Goal: Contribute content

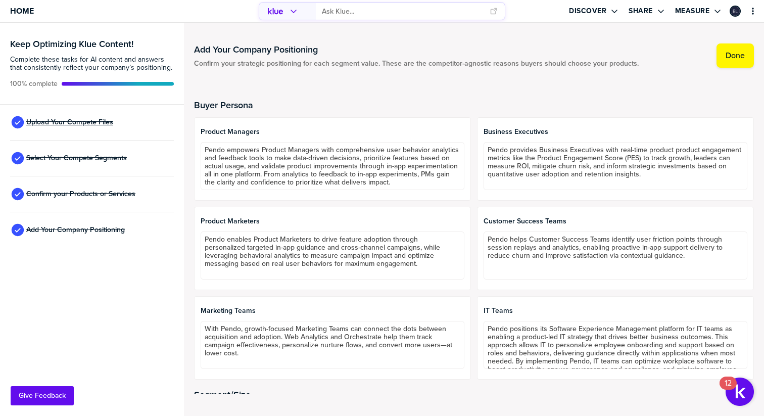
click at [90, 122] on span "Upload Your Compete Files" at bounding box center [69, 122] width 87 height 8
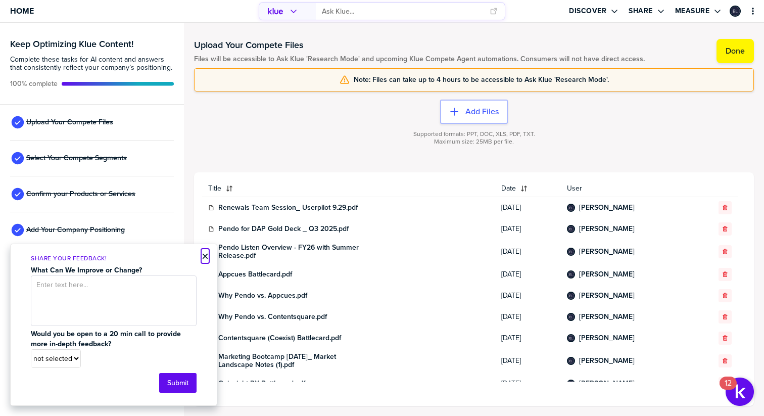
click at [204, 255] on button "×" at bounding box center [205, 256] width 7 height 12
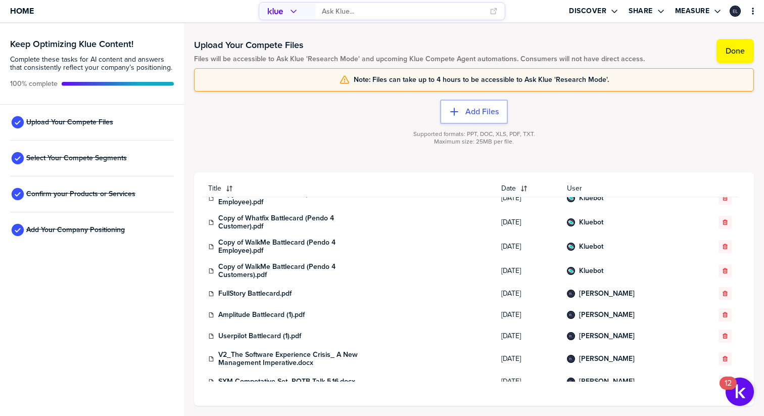
scroll to position [383, 0]
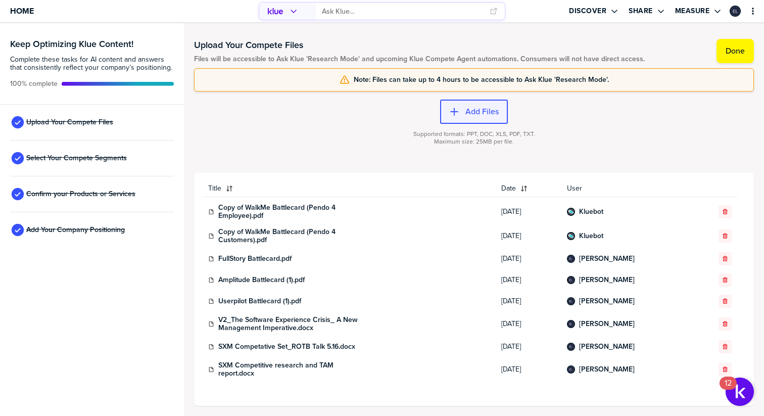
click at [478, 111] on label "Add Files" at bounding box center [481, 112] width 33 height 10
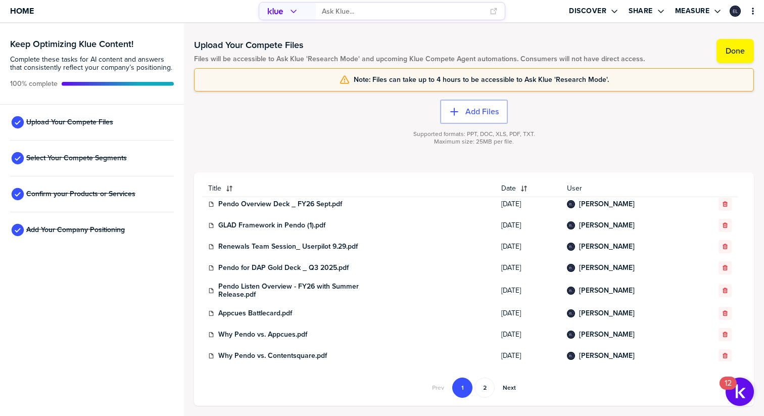
scroll to position [0, 0]
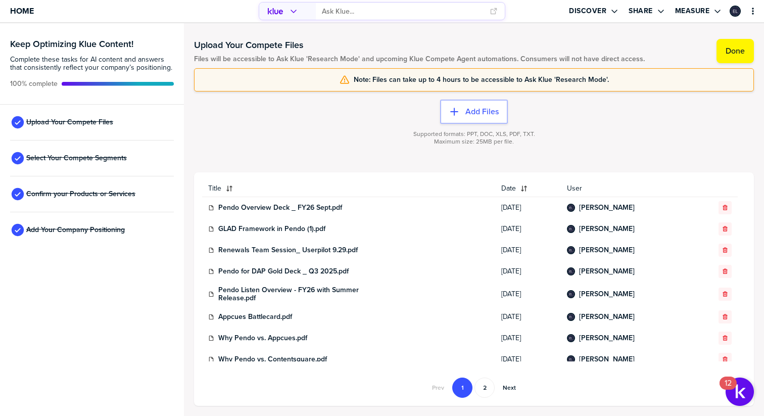
click at [307, 138] on div "Supported formats: PPT, DOC, XLS, PDF, TXT. Maximum size: 25MB per file." at bounding box center [474, 144] width 560 height 40
click at [28, 13] on span "Home" at bounding box center [22, 11] width 24 height 9
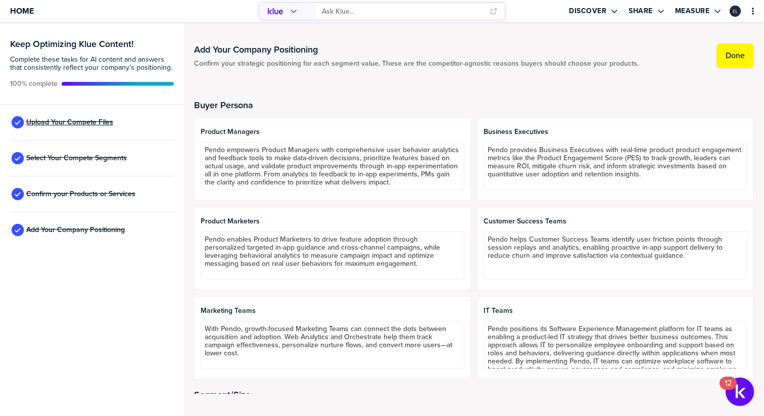
click at [95, 122] on span "Upload Your Compete Files" at bounding box center [69, 122] width 87 height 8
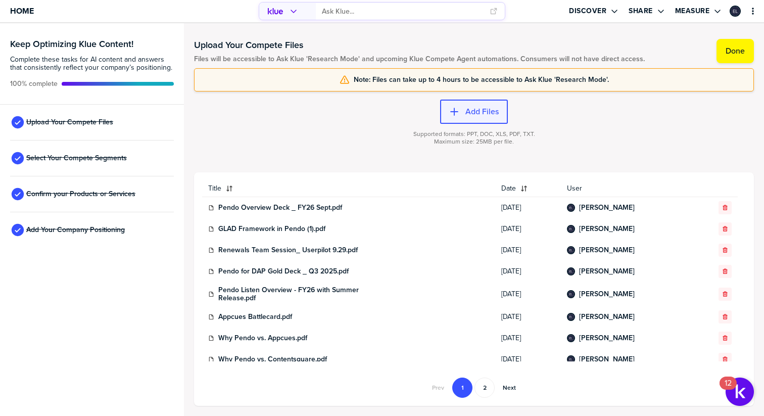
click at [477, 115] on label "Add Files" at bounding box center [481, 112] width 33 height 10
